Goal: Use online tool/utility: Use online tool/utility

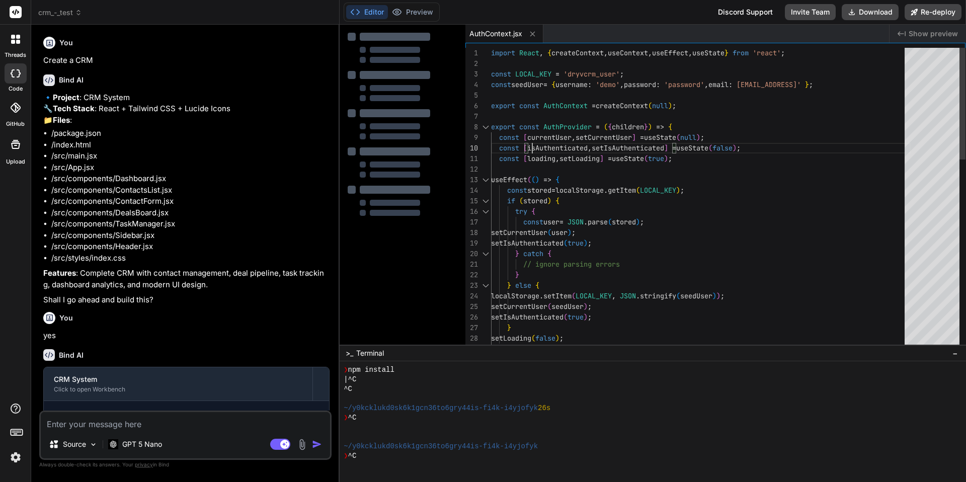
scroll to position [67, 0]
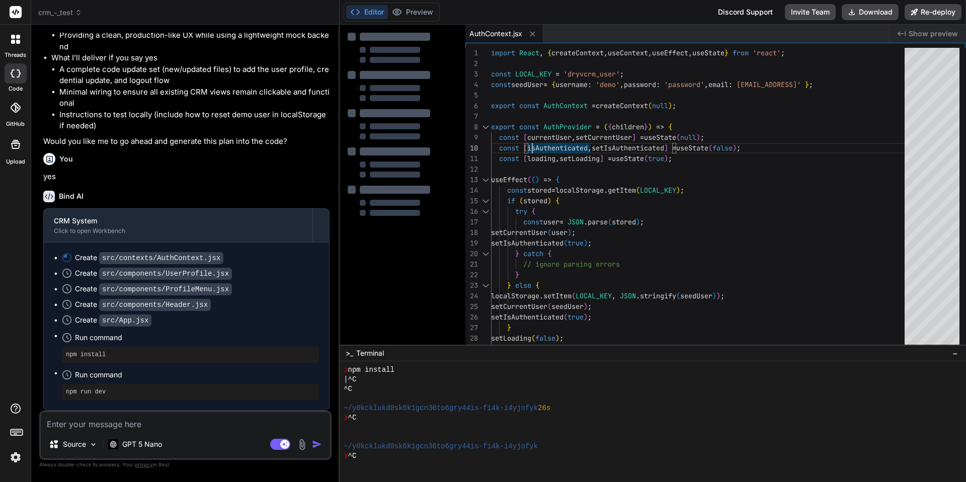
click at [153, 275] on code "src/components/UserProfile.jsx" at bounding box center [165, 274] width 133 height 12
click at [536, 147] on div "import React , { createContext , useContext , useEffect , useState } from 'reac…" at bounding box center [701, 455] width 420 height 814
click at [339, 123] on div at bounding box center [339, 253] width 1 height 457
click at [134, 87] on li "A complete code update set (new/updated files) to add the user profile, credent…" at bounding box center [194, 75] width 270 height 23
click at [64, 13] on span "crm_-_test" at bounding box center [60, 13] width 44 height 10
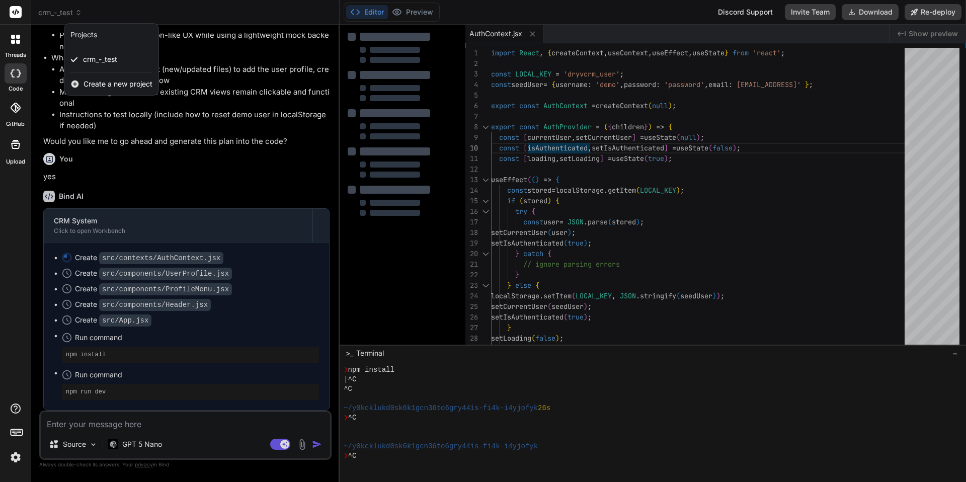
click at [64, 13] on div at bounding box center [483, 241] width 966 height 482
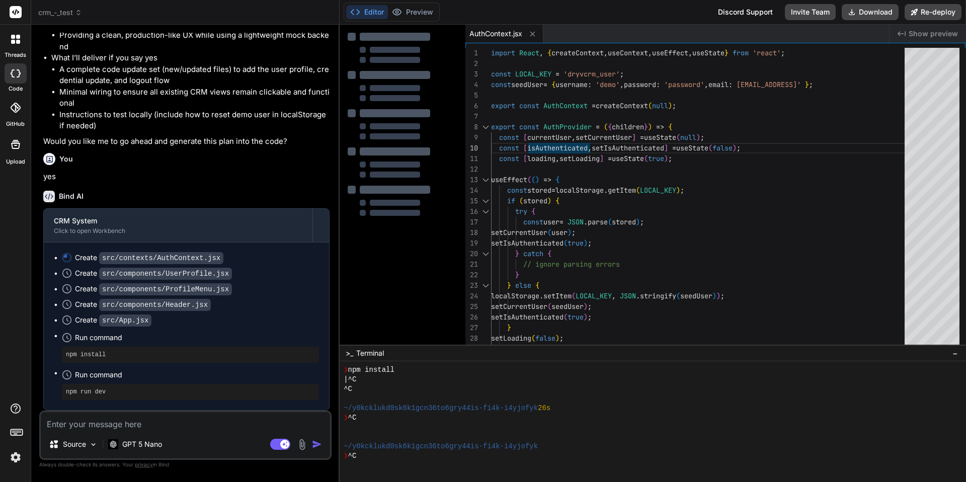
click at [155, 71] on li "A complete code update set (new/updated files) to add the user profile, credent…" at bounding box center [194, 75] width 270 height 23
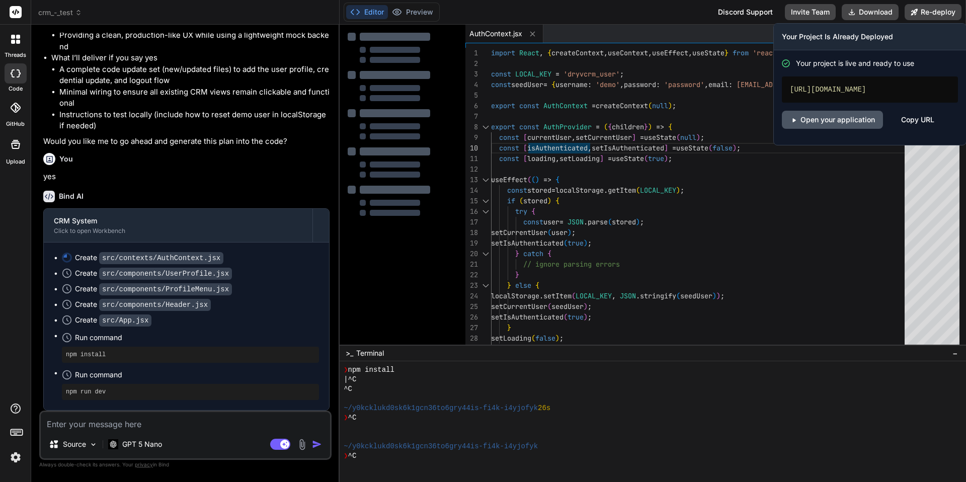
click at [854, 119] on link "Open your application" at bounding box center [832, 120] width 101 height 18
click at [934, 11] on button "Re-deploy" at bounding box center [933, 12] width 57 height 16
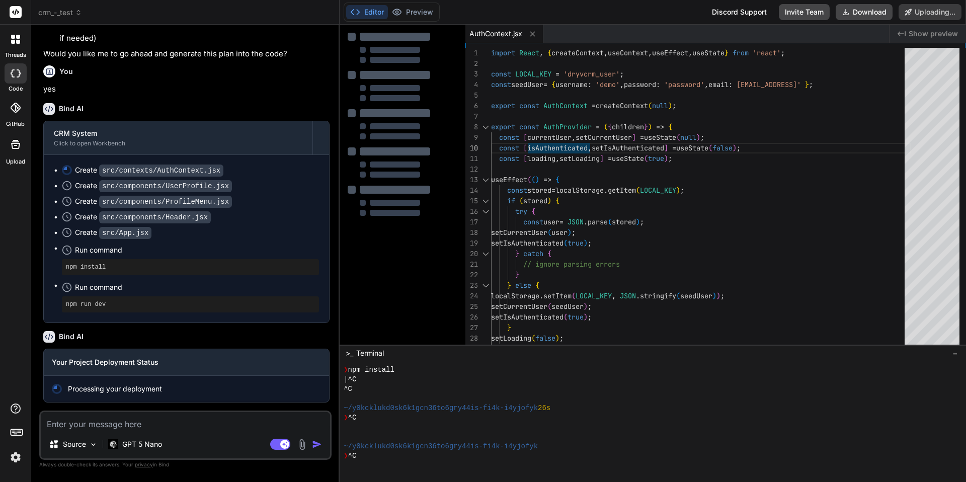
scroll to position [3223, 0]
type textarea "x"
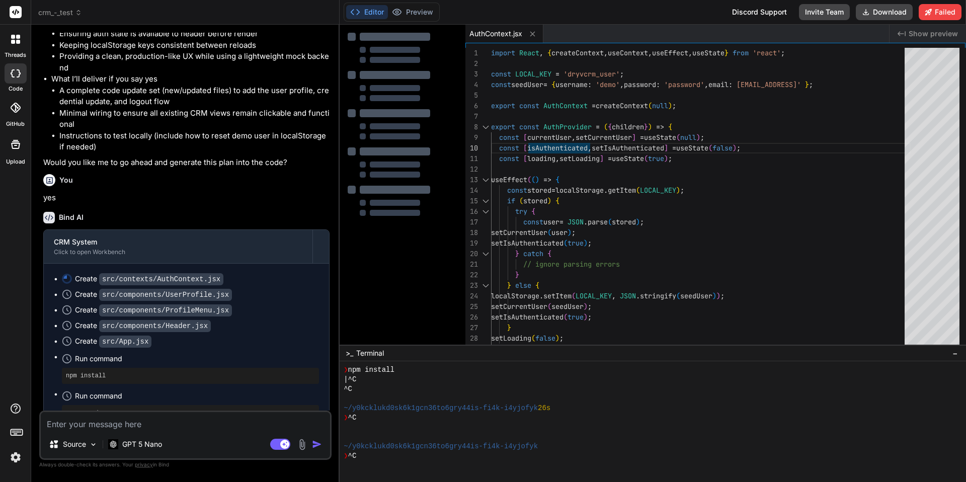
scroll to position [3252, 0]
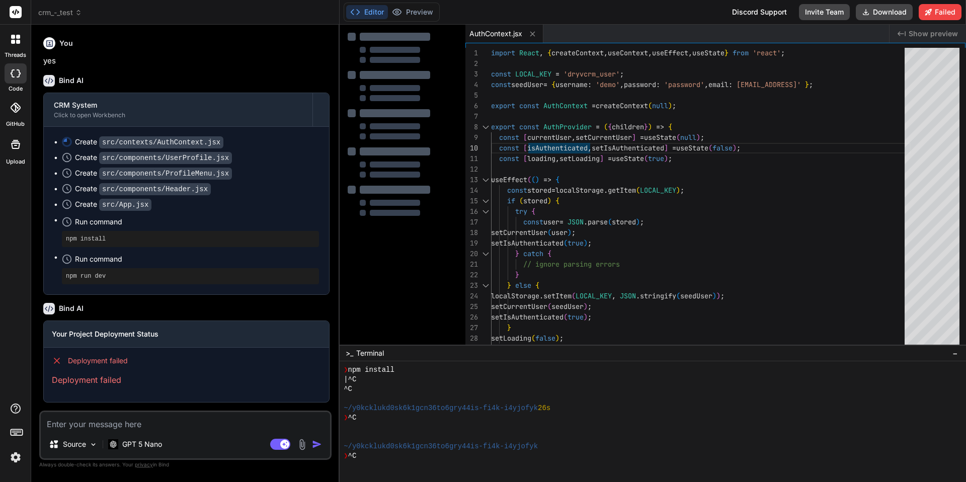
click at [86, 135] on div "Create src/contexts/AuthContext.jsx Create src/components/UserProfile.jsx Creat…" at bounding box center [186, 211] width 285 height 168
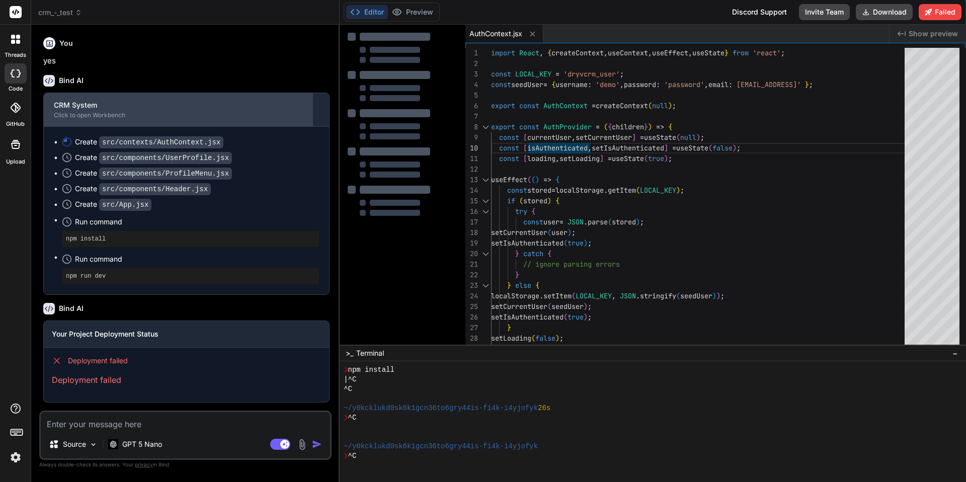
click at [285, 96] on div "CRM System Click to open Workbench" at bounding box center [178, 109] width 269 height 33
click at [283, 104] on div "CRM System" at bounding box center [178, 105] width 249 height 10
click at [91, 109] on div "CRM System" at bounding box center [178, 105] width 249 height 10
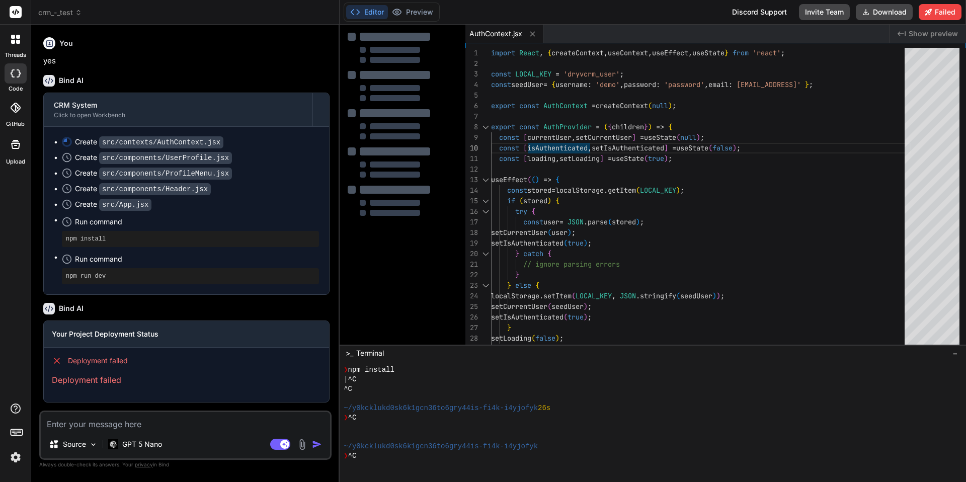
click at [379, 14] on button "Editor" at bounding box center [367, 12] width 42 height 14
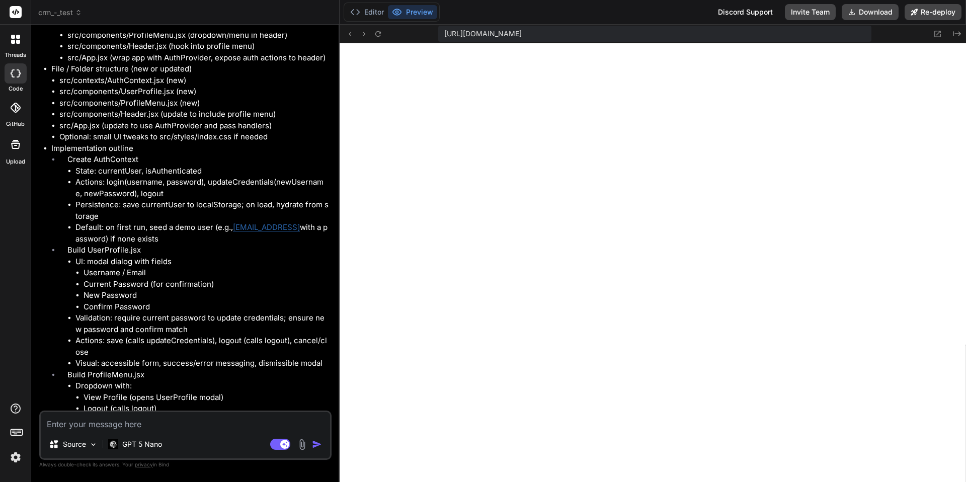
scroll to position [1677, 0]
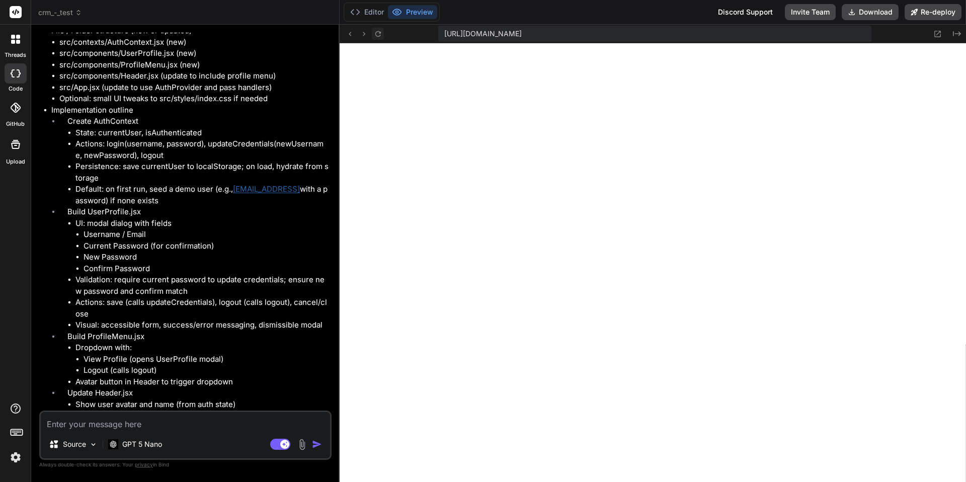
click at [377, 34] on icon at bounding box center [378, 34] width 9 height 9
click at [380, 35] on icon at bounding box center [378, 34] width 9 height 9
click at [370, 6] on button "Editor" at bounding box center [367, 12] width 42 height 14
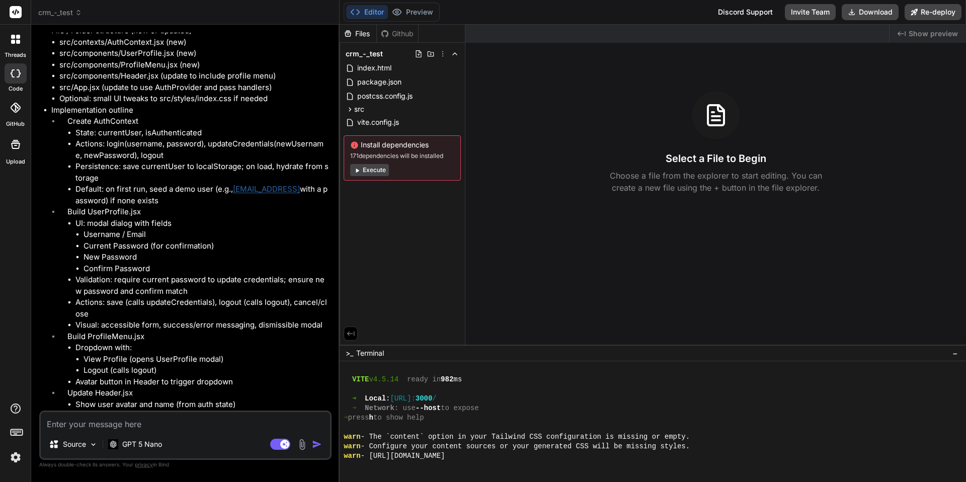
click at [367, 169] on button "Execute" at bounding box center [369, 170] width 39 height 12
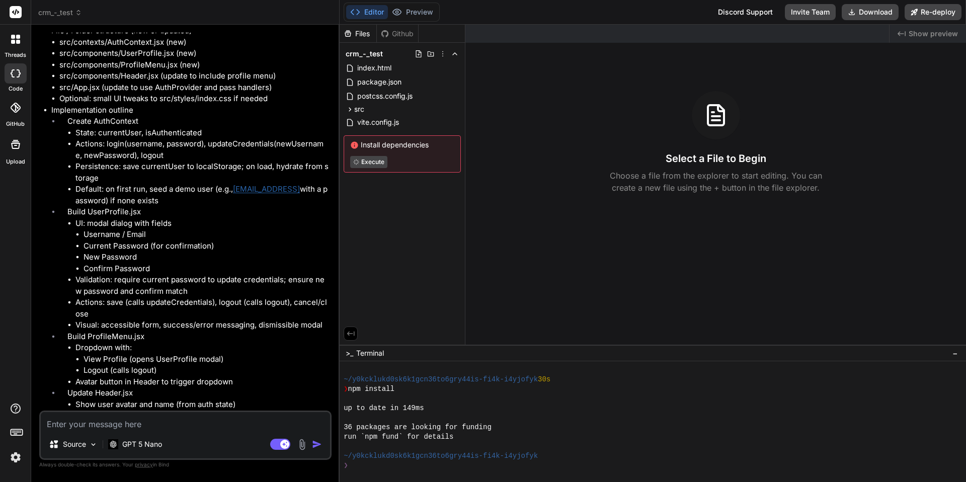
scroll to position [306, 0]
type textarea "x"
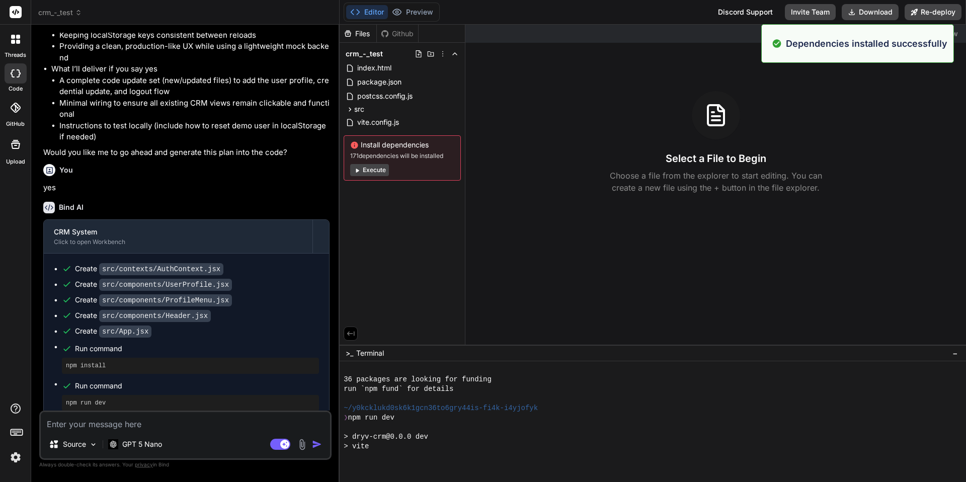
scroll to position [449, 0]
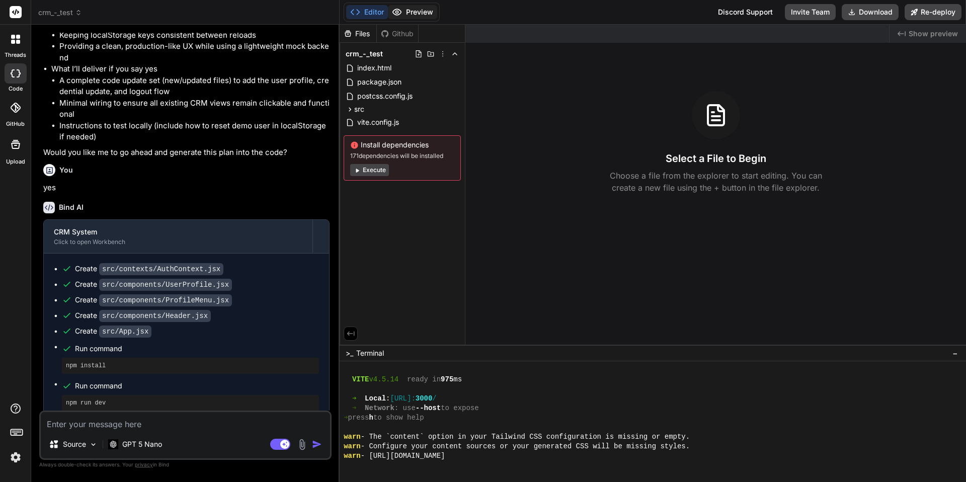
click at [405, 8] on button "Preview" at bounding box center [412, 12] width 49 height 14
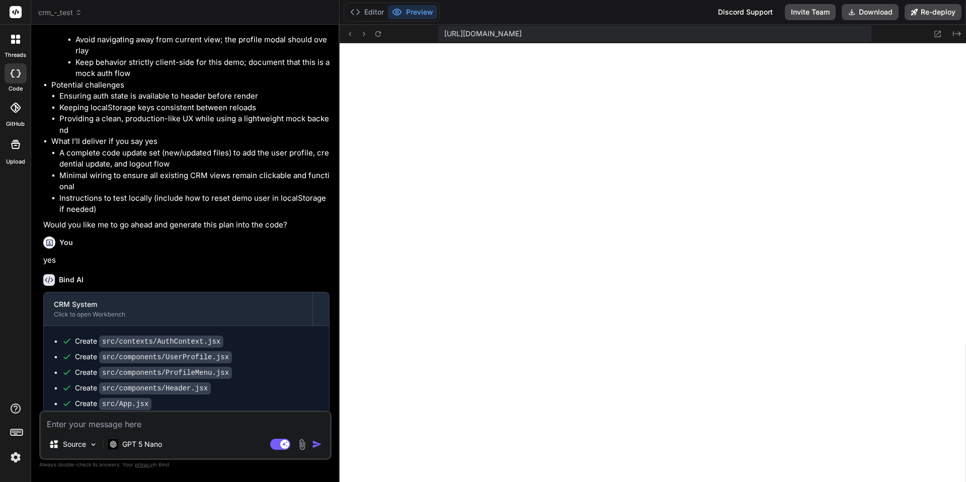
scroll to position [2227, 0]
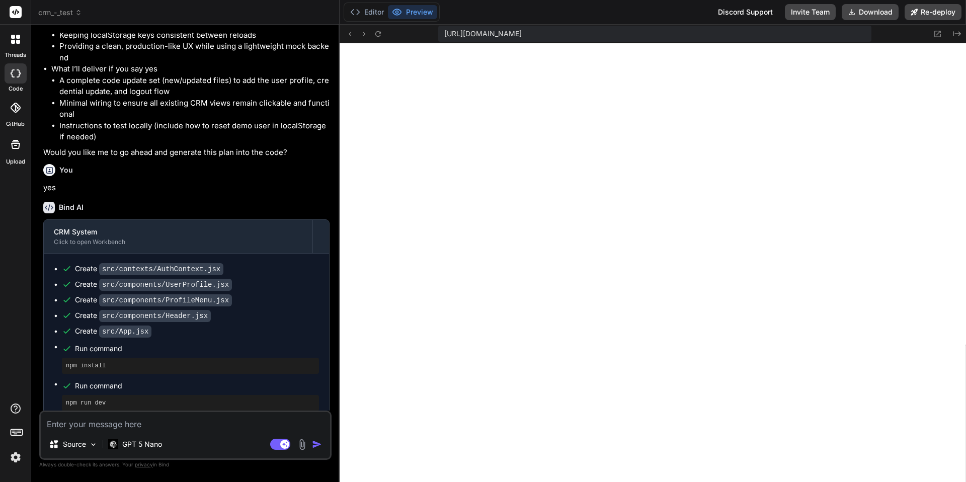
click at [158, 427] on textarea at bounding box center [185, 421] width 289 height 18
type textarea "n"
type textarea "x"
type textarea "nb"
type textarea "x"
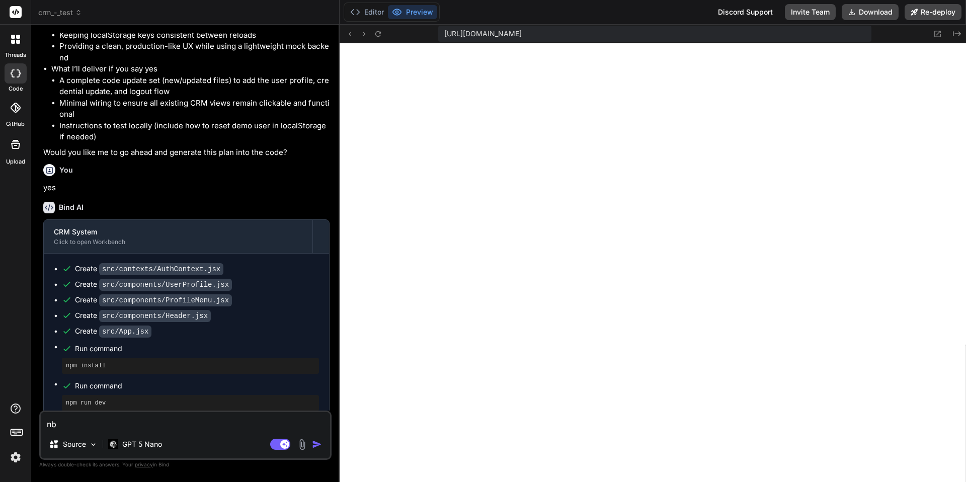
type textarea "nbo"
type textarea "x"
type textarea "nbow"
type textarea "x"
type textarea "nbow"
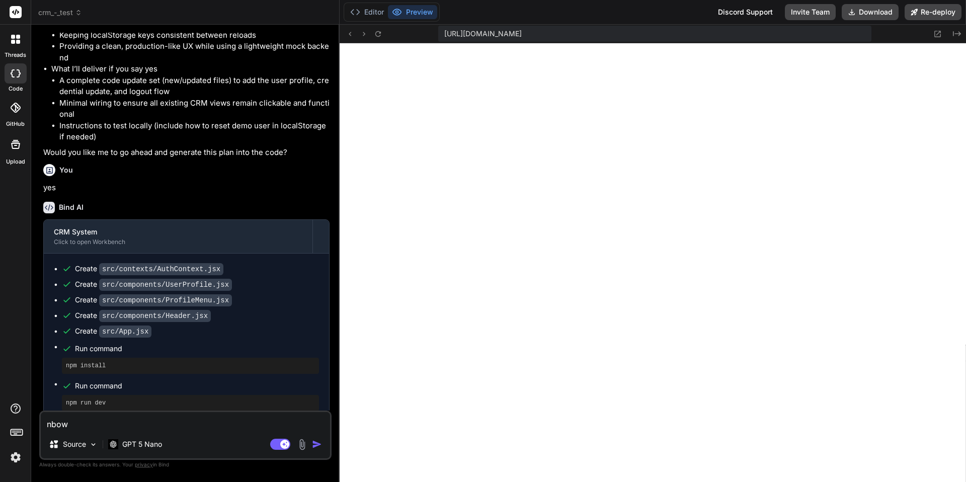
type textarea "x"
type textarea "nbow i"
type textarea "x"
type textarea "nbow it"
type textarea "x"
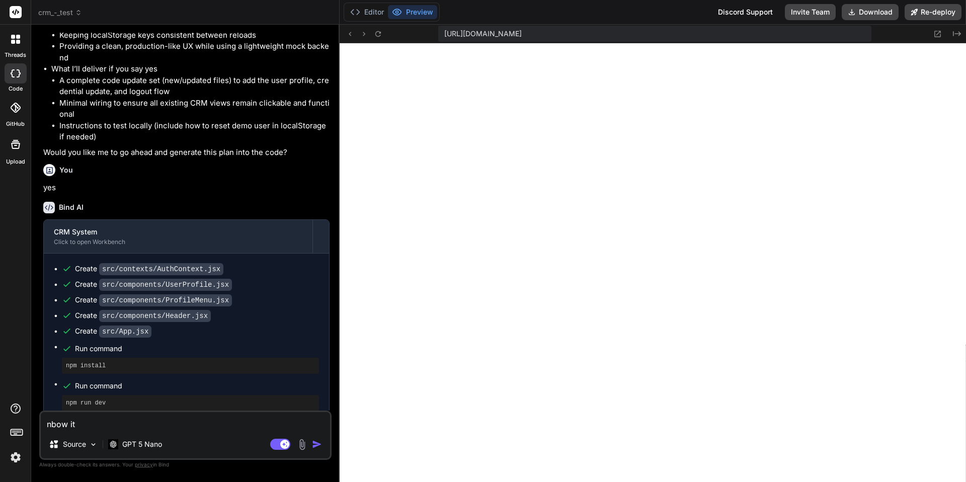
type textarea "nbow it"
type textarea "x"
type textarea "nbow it"
type textarea "x"
type textarea "nbow i"
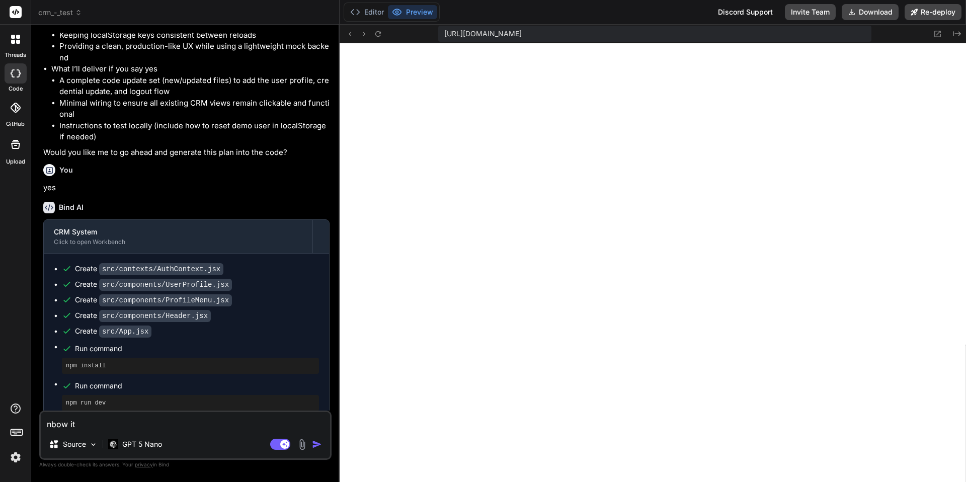
type textarea "x"
type textarea "nbow"
type textarea "x"
type textarea "nbow"
type textarea "x"
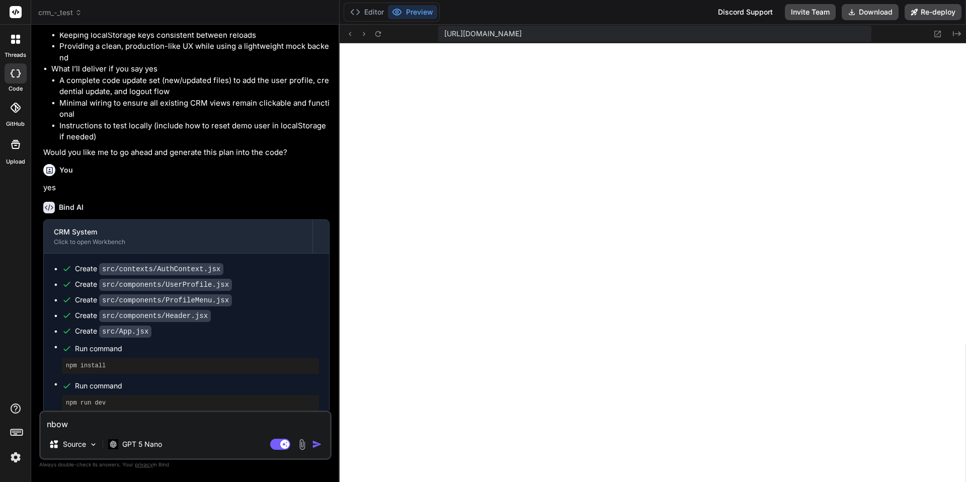
type textarea "nbo"
type textarea "x"
type textarea "nb"
type textarea "x"
type textarea "n"
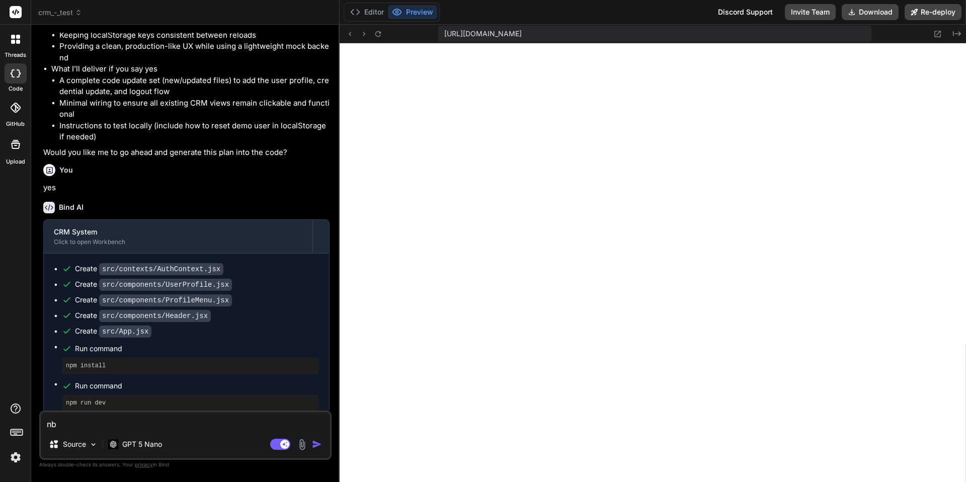
type textarea "x"
type textarea "no"
type textarea "x"
type textarea "now"
type textarea "x"
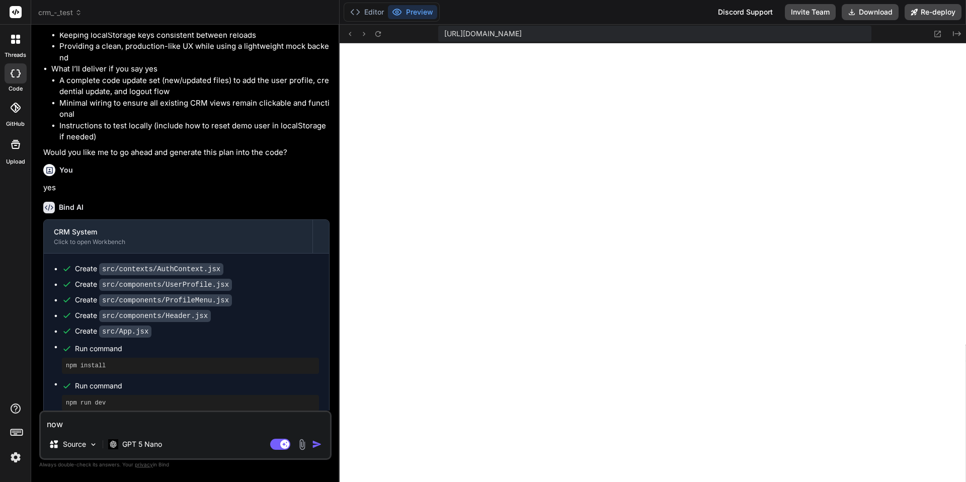
type textarea "now"
type textarea "x"
type textarea "now i"
type textarea "x"
type textarea "now it"
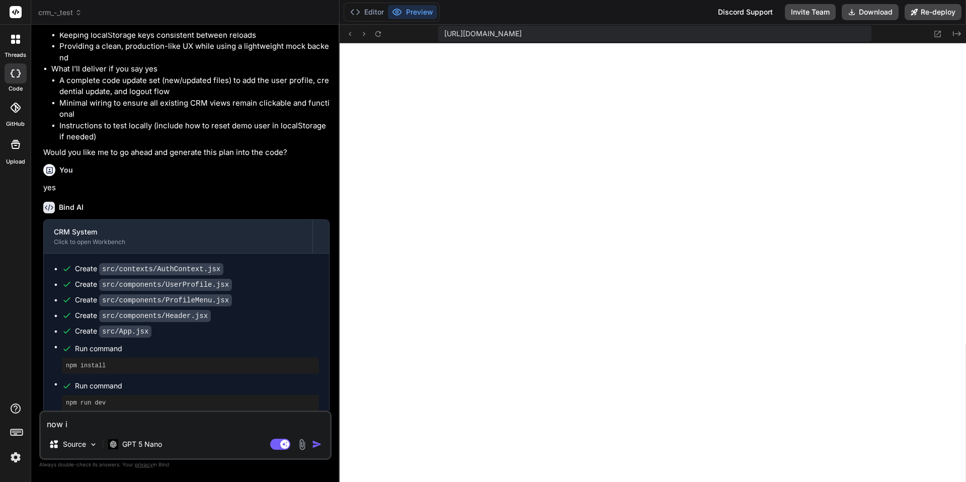
type textarea "x"
type textarea "now it"
type textarea "x"
type textarea "now it l"
type textarea "x"
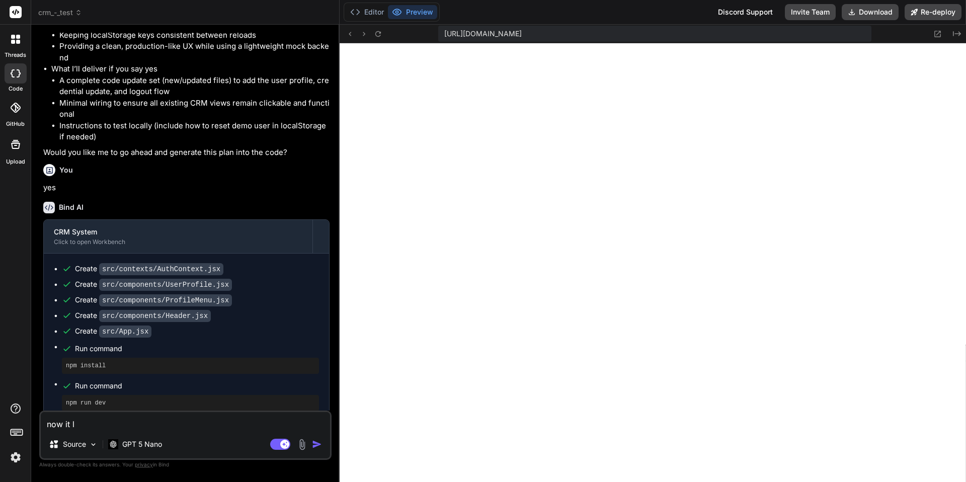
type textarea "now it lo"
type textarea "x"
type textarea "now it loo"
type textarea "x"
type textarea "now it look"
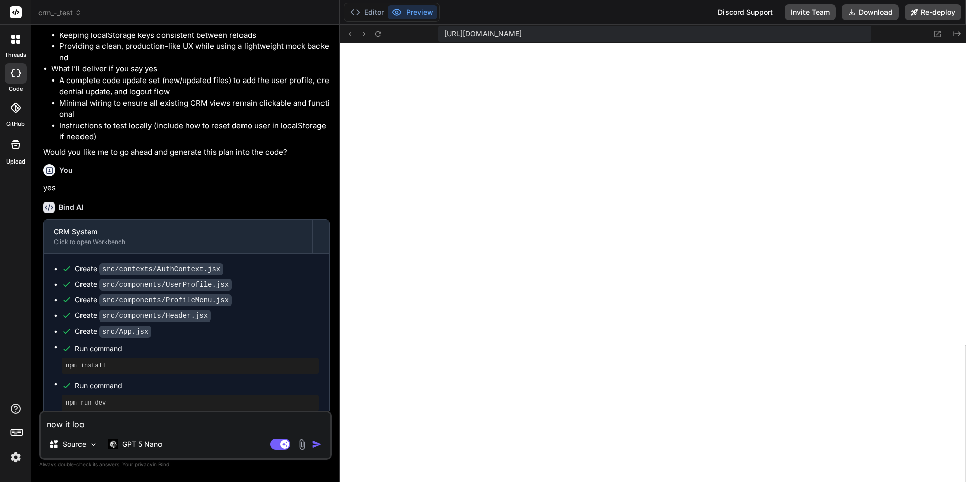
type textarea "x"
type textarea "now it looks"
type textarea "x"
type textarea "now it looks"
type textarea "x"
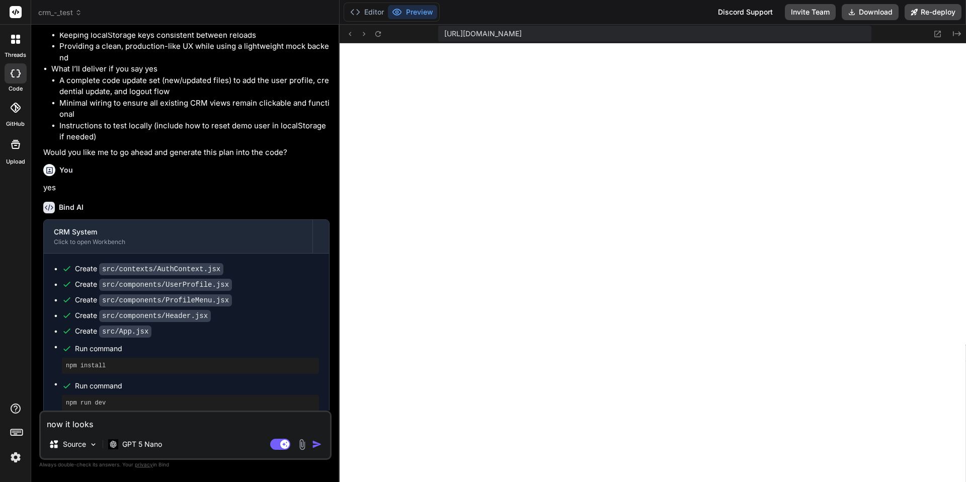
type textarea "now it looks l"
type textarea "x"
type textarea "now it looks li"
type textarea "x"
type textarea "now it looks lik"
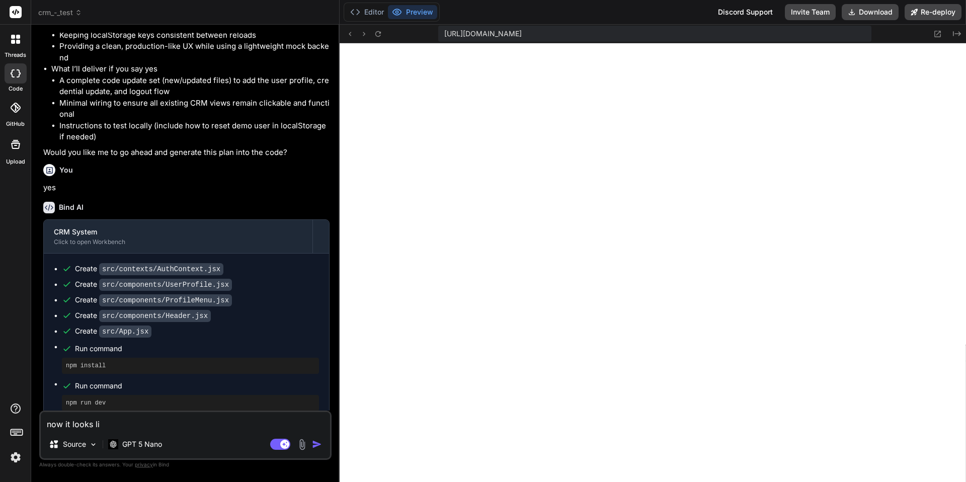
type textarea "x"
type textarea "now it looks like"
type textarea "x"
type textarea "now it looks like"
type textarea "x"
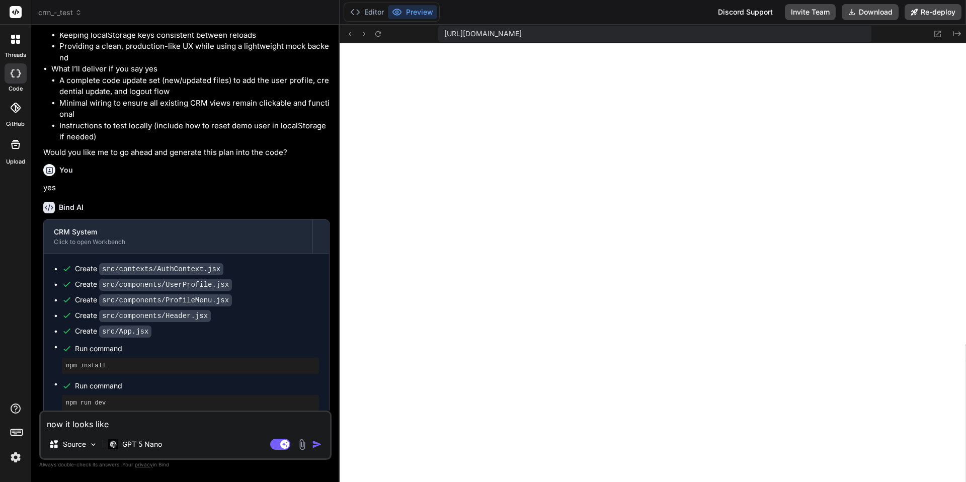
type textarea "now it looks like t"
type textarea "x"
type textarea "now it looks like th"
type textarea "x"
type textarea "now it looks like thi"
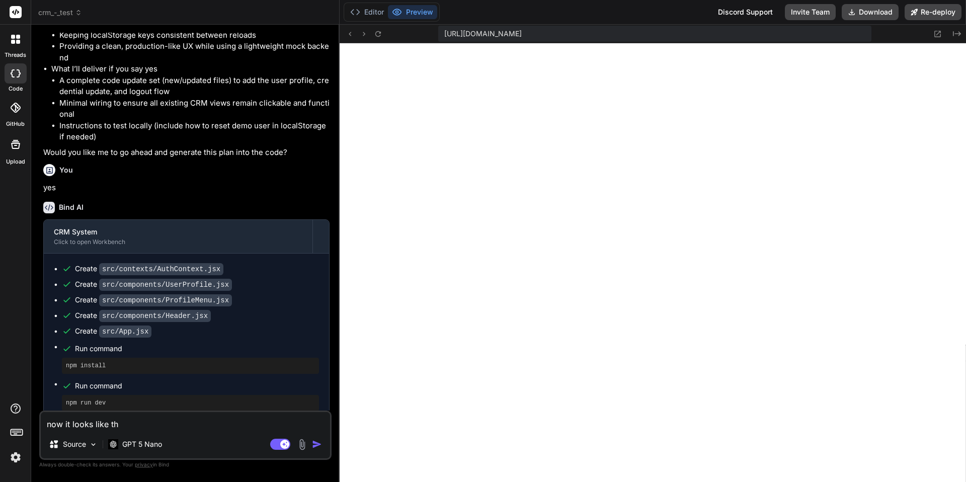
type textarea "x"
type textarea "now it looks like this"
type textarea "x"
type textarea "now it looks like this"
click at [223, 435] on div "Source GPT 5 Nano" at bounding box center [185, 446] width 289 height 24
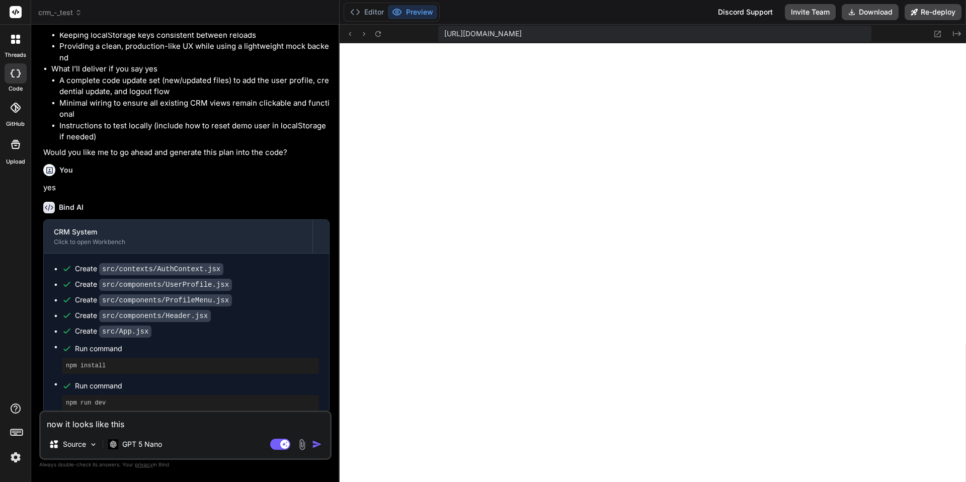
click at [314, 444] on img "button" at bounding box center [317, 444] width 10 height 10
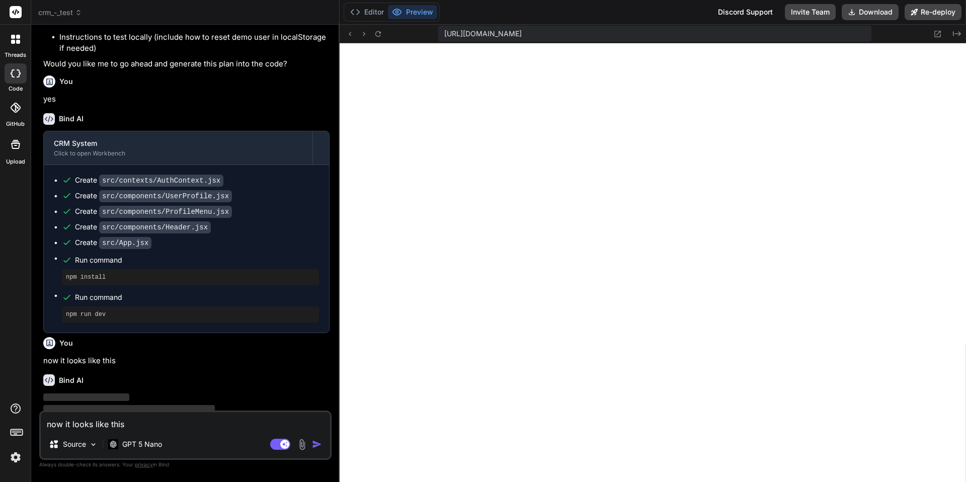
scroll to position [2331, 0]
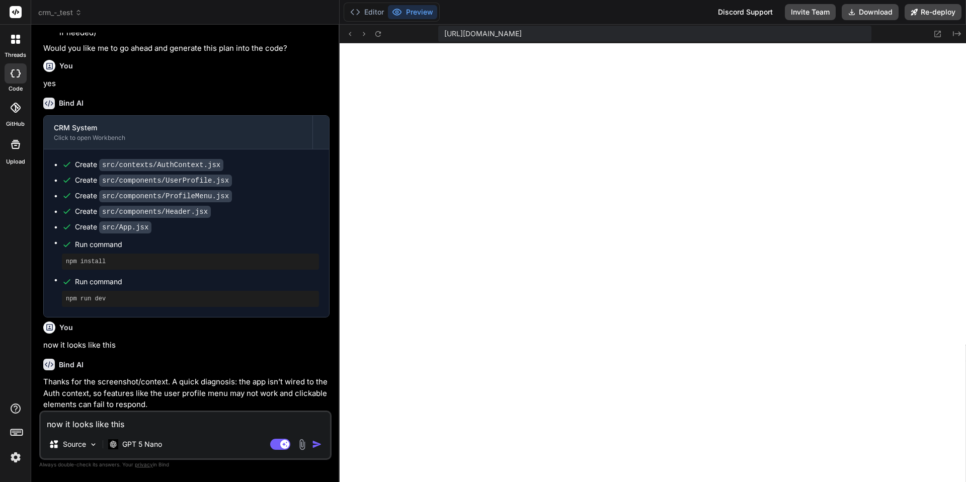
type textarea "x"
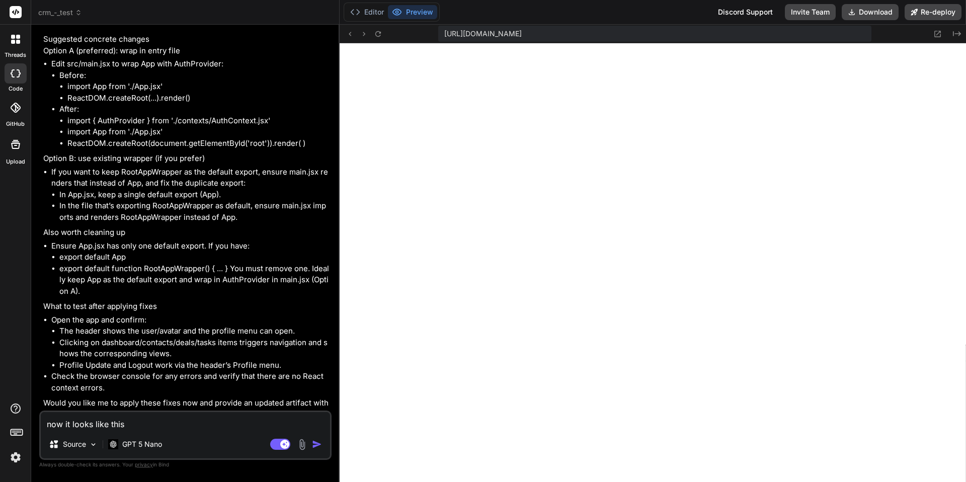
scroll to position [2872, 0]
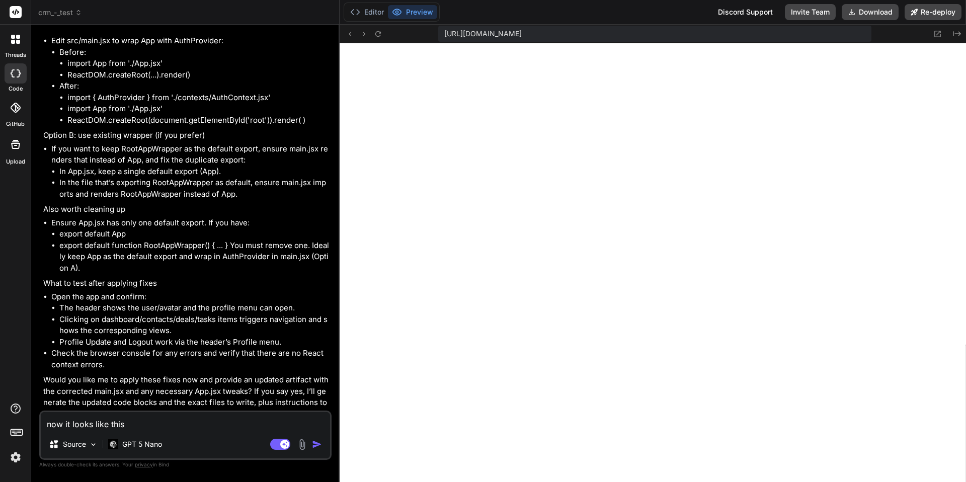
click at [149, 381] on p "Would you like me to apply these fixes now and provide an updated artifact with…" at bounding box center [186, 396] width 286 height 45
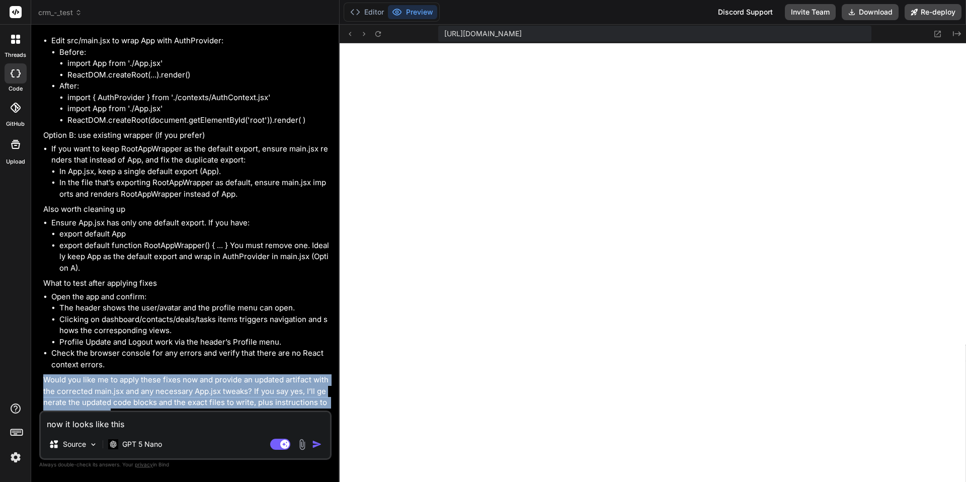
click at [149, 381] on p "Would you like me to apply these fixes now and provide an updated artifact with…" at bounding box center [186, 396] width 286 height 45
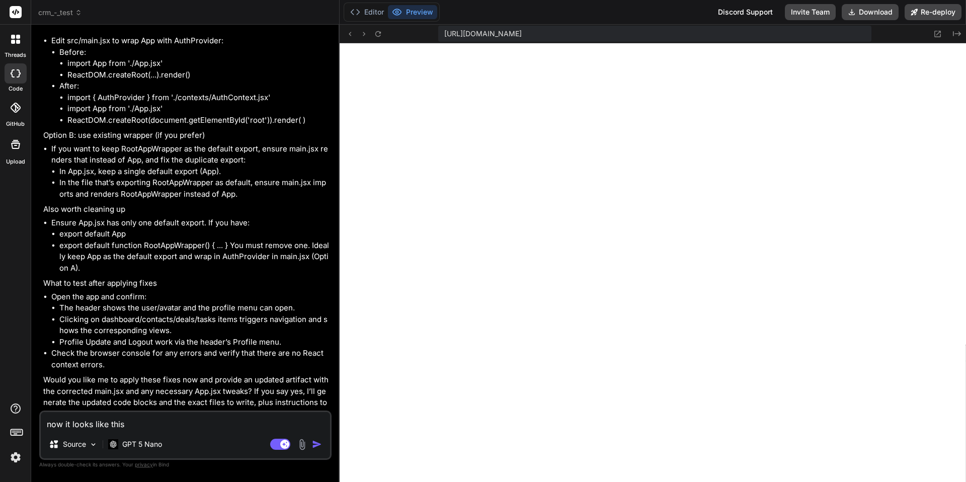
click at [142, 422] on textarea "now it looks like this" at bounding box center [185, 421] width 289 height 18
type textarea "y"
type textarea "x"
type textarea "ye"
type textarea "x"
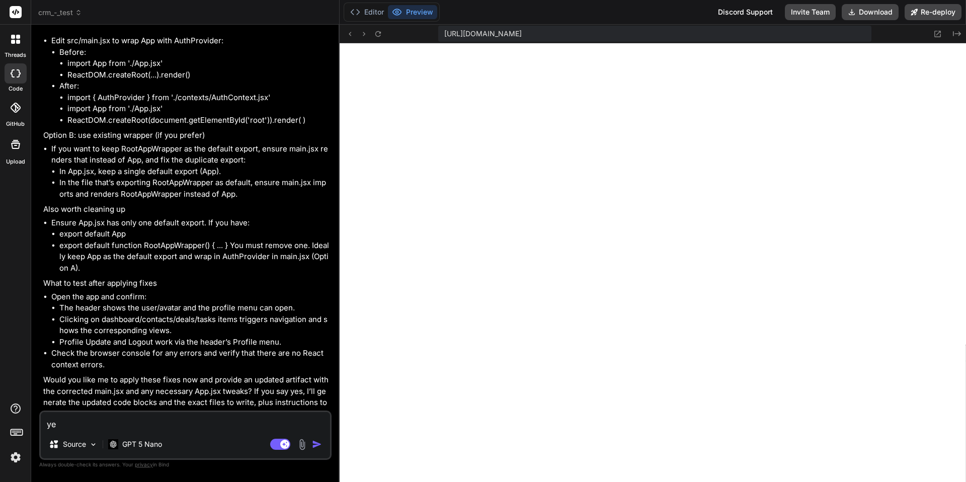
type textarea "yes"
type textarea "x"
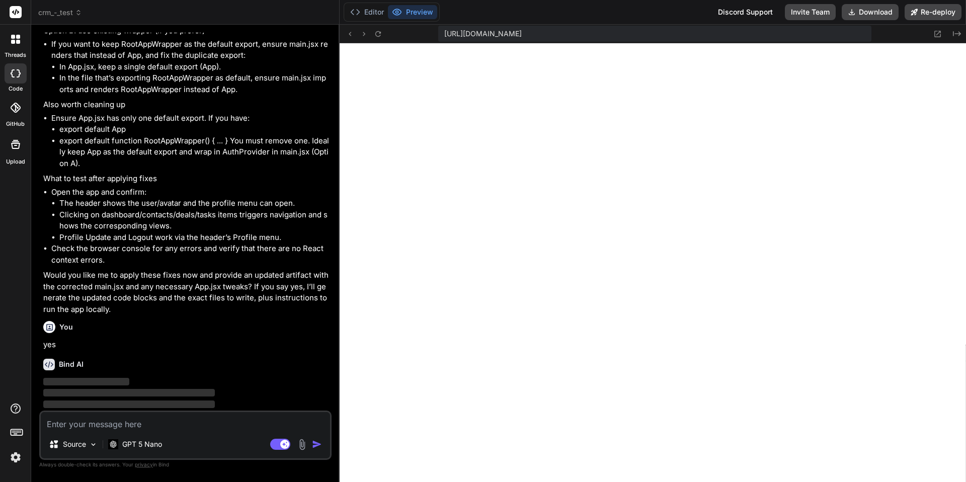
click at [82, 389] on span "‌" at bounding box center [129, 393] width 172 height 8
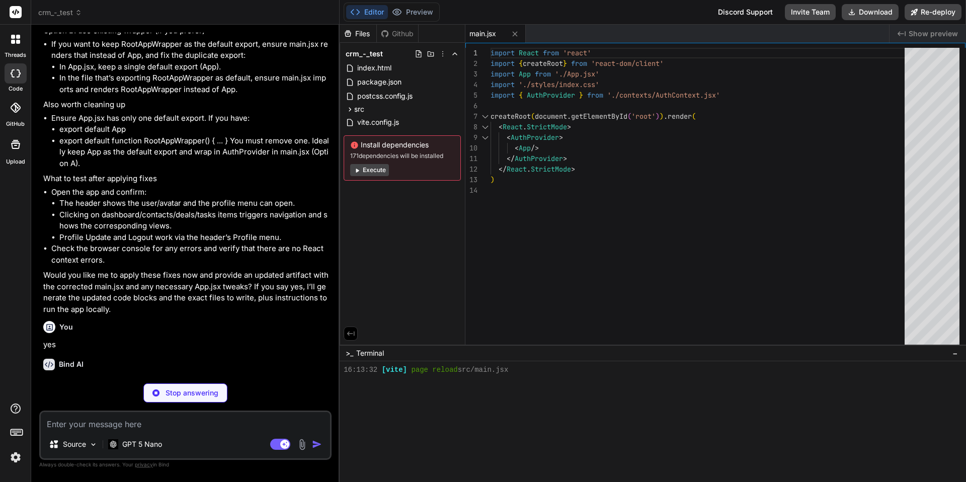
scroll to position [679, 0]
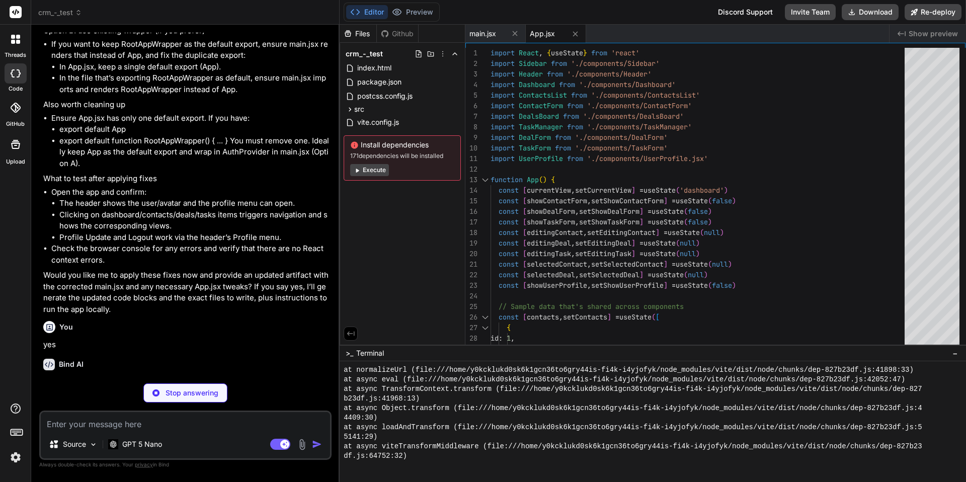
type textarea "x"
type textarea "<ProfileMenu onOpenProfile={onOpenProfile} /> </div> </div> </header> ) } expor…"
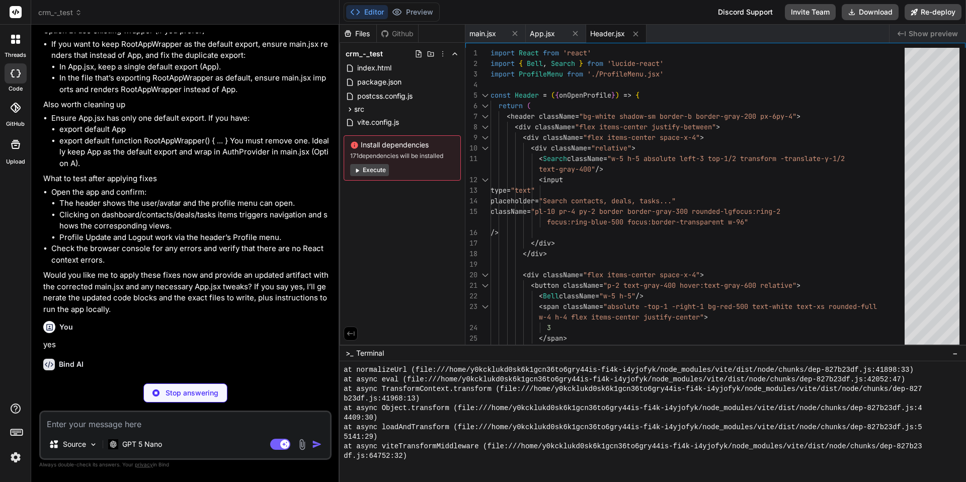
type textarea "x"
type textarea "Logout </button> </div> )} </div> ) } export default ProfileMenu"
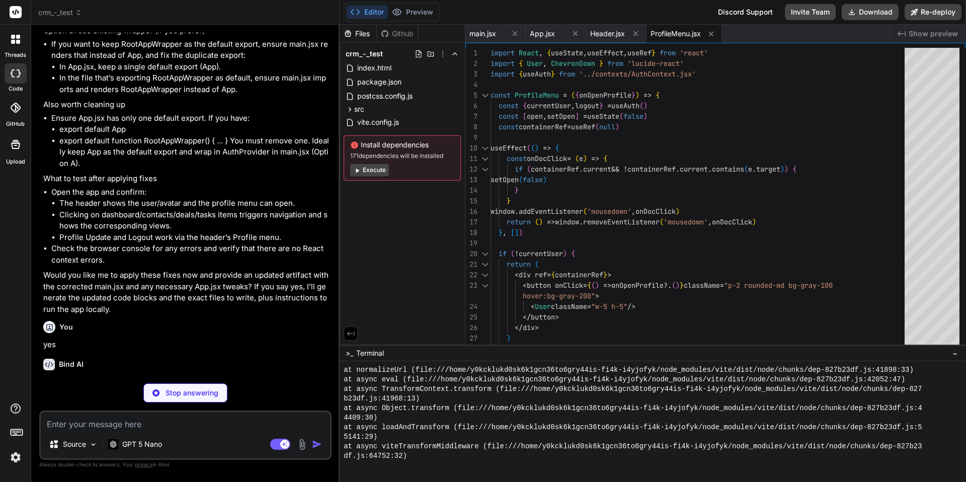
type textarea "x"
type textarea ") } export default UserProfile"
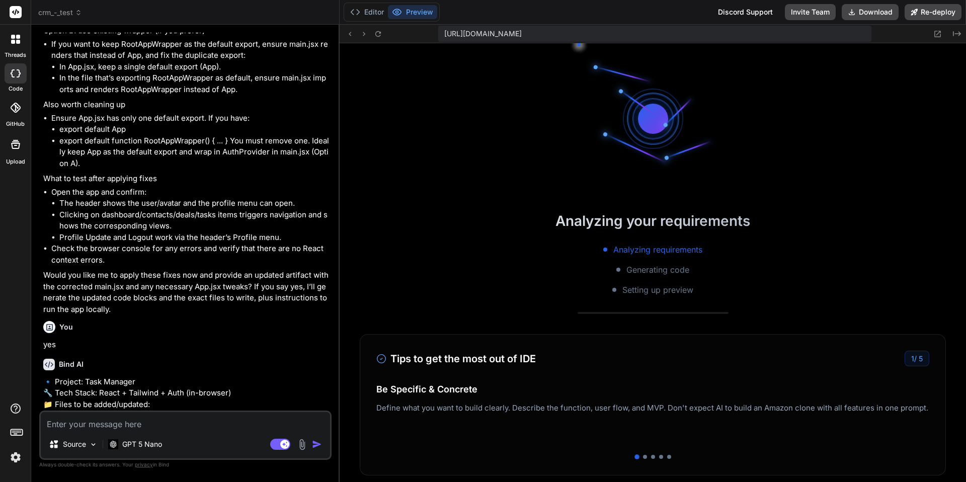
scroll to position [1090, 0]
type textarea "x"
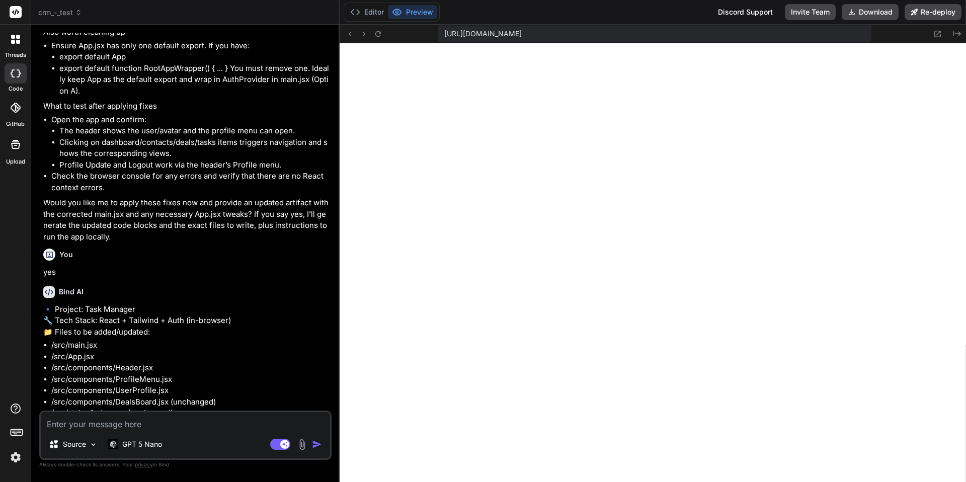
scroll to position [3024, 0]
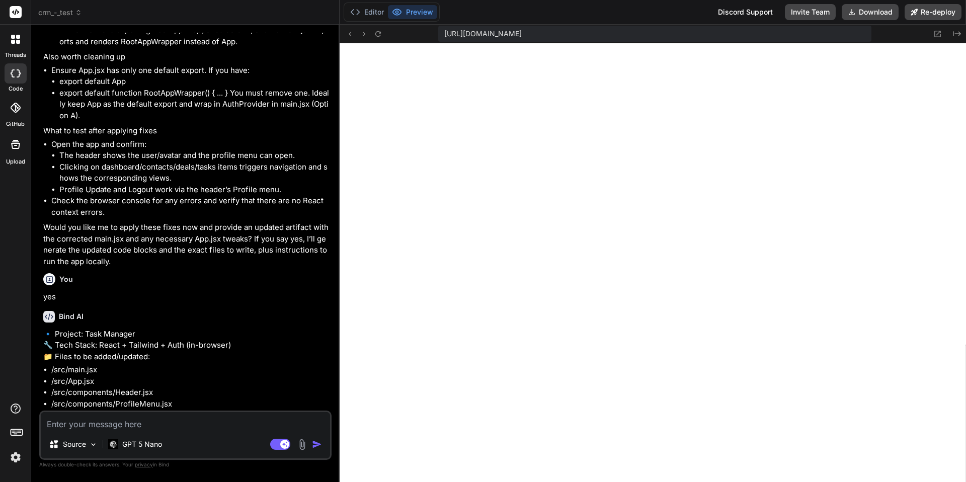
click at [136, 88] on li "export default function RootAppWrapper() { ... } You must remove one. Ideally k…" at bounding box center [194, 105] width 270 height 34
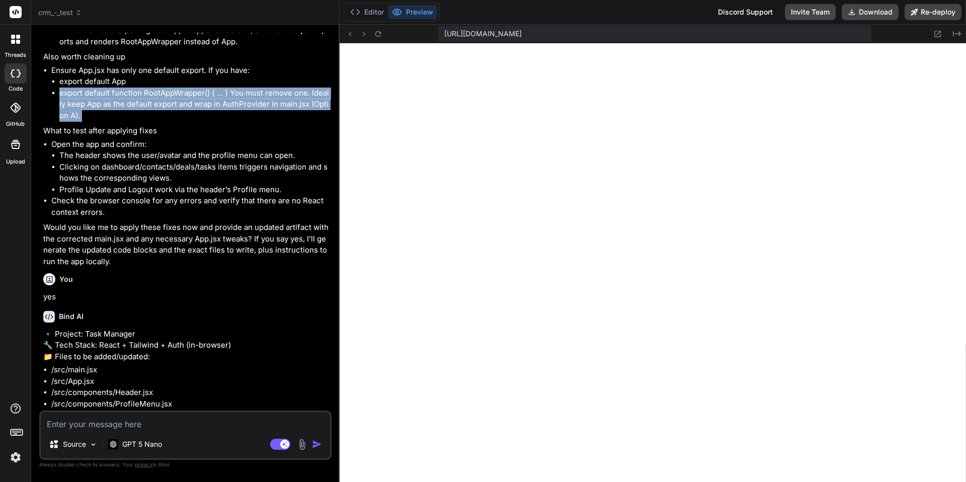
click at [136, 88] on li "export default function RootAppWrapper() { ... } You must remove one. Ideally k…" at bounding box center [194, 105] width 270 height 34
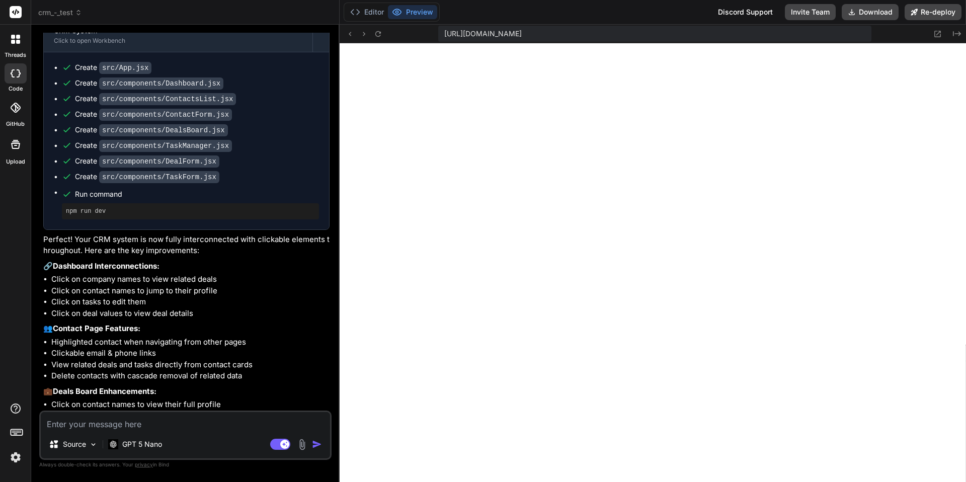
scroll to position [0, 0]
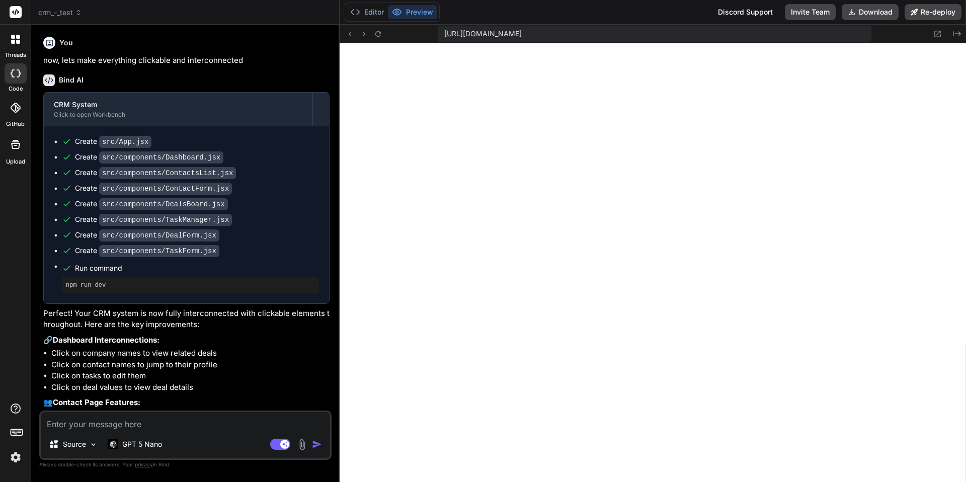
click at [68, 59] on p "now, lets make everything clickable and interconnected" at bounding box center [186, 61] width 286 height 12
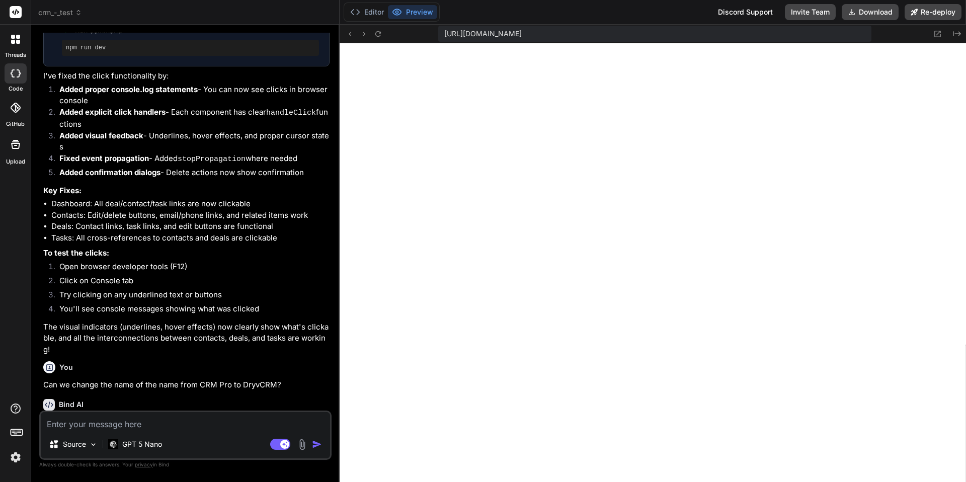
scroll to position [898, 0]
